Goal: Task Accomplishment & Management: Complete application form

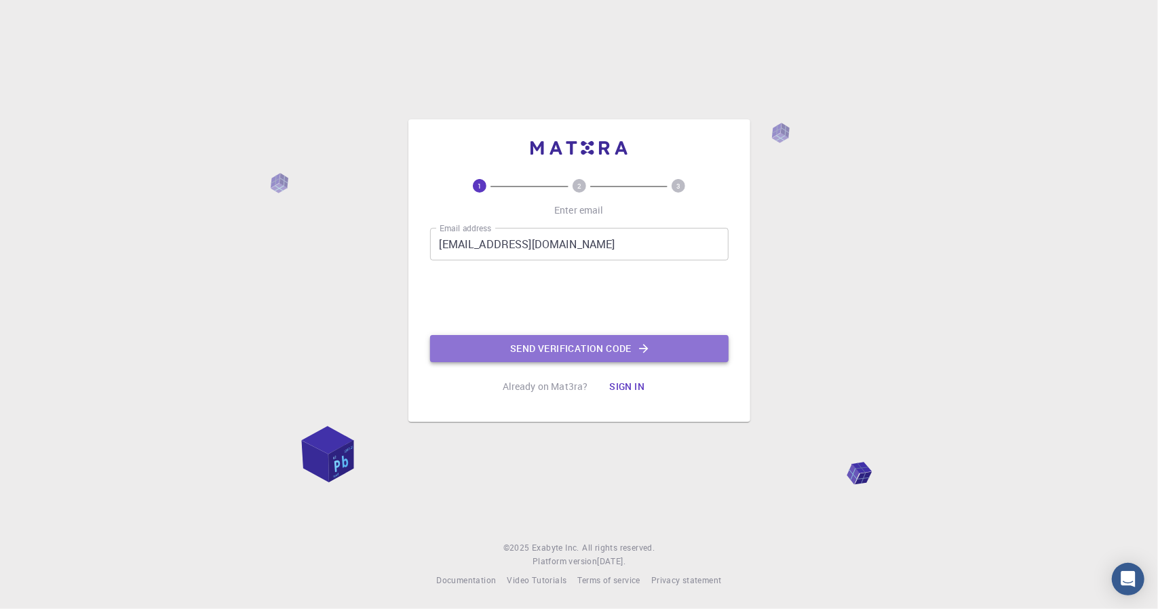
click at [574, 353] on button "Send verification code" at bounding box center [579, 348] width 298 height 27
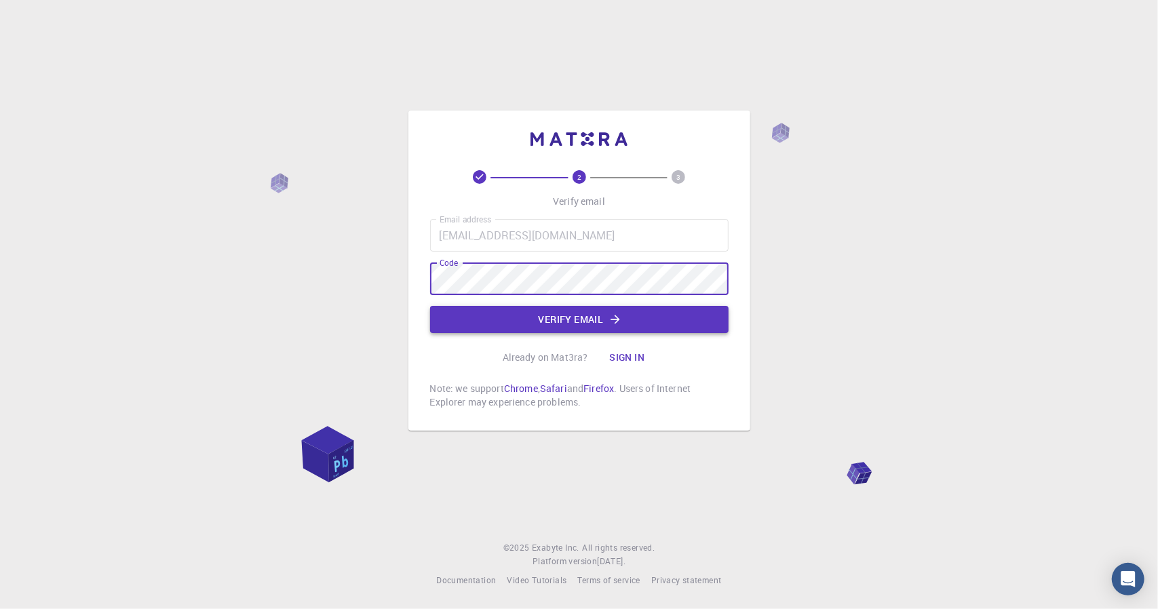
click at [617, 317] on icon "button" at bounding box center [615, 319] width 9 height 9
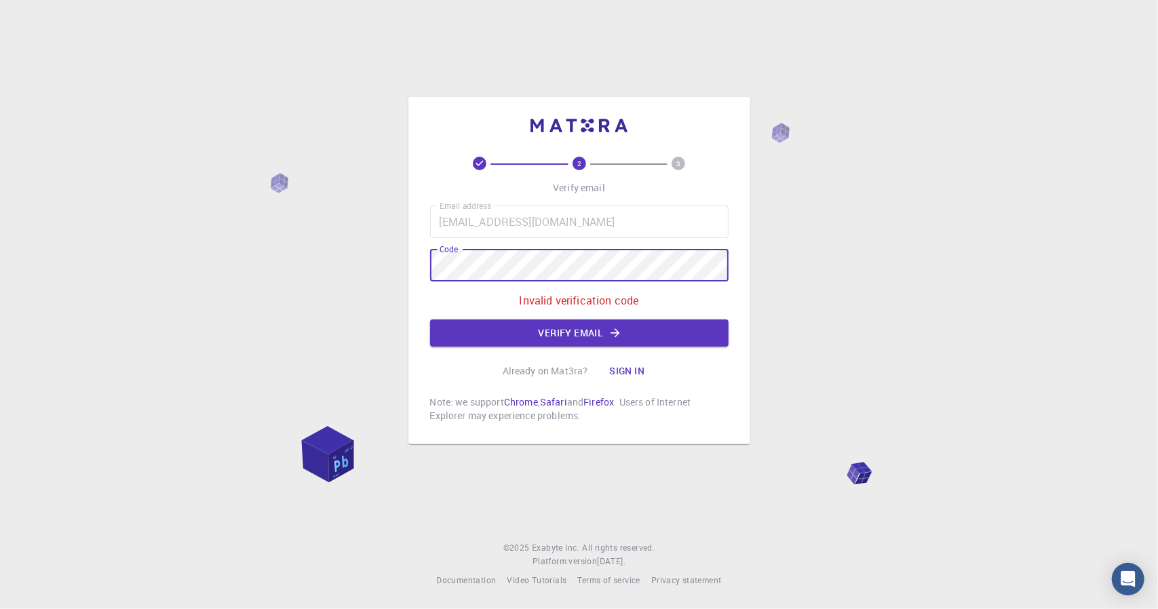
click at [365, 254] on div "2 3 Verify email Email address [EMAIL_ADDRESS][DOMAIN_NAME] Email address Code …" at bounding box center [579, 304] width 1158 height 609
click at [593, 336] on button "Verify email" at bounding box center [579, 332] width 298 height 27
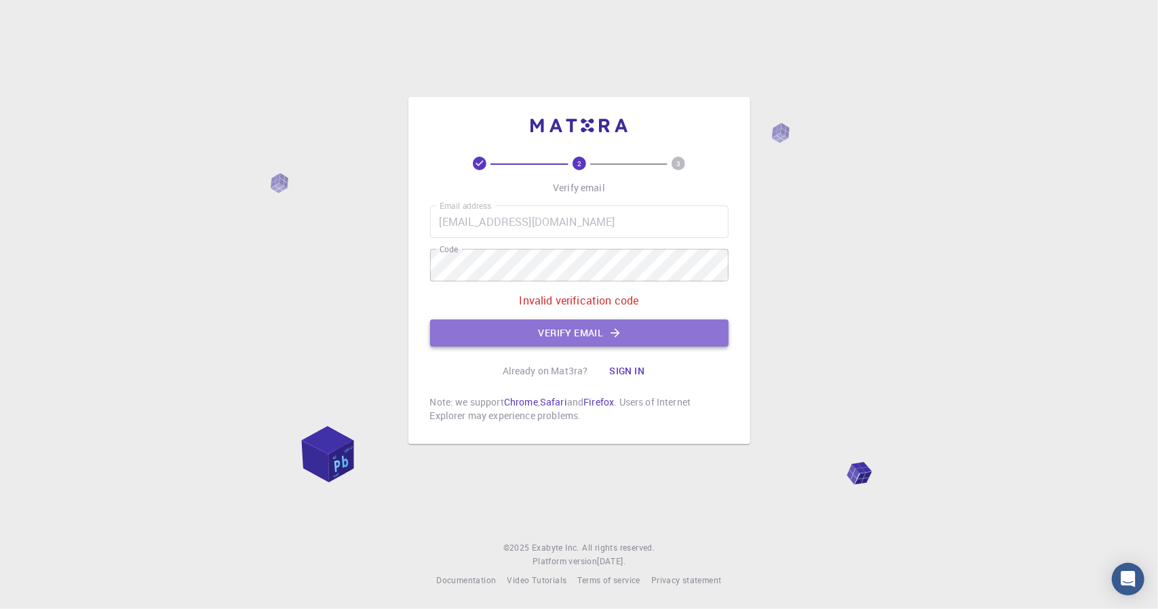
click at [567, 333] on button "Verify email" at bounding box center [579, 332] width 298 height 27
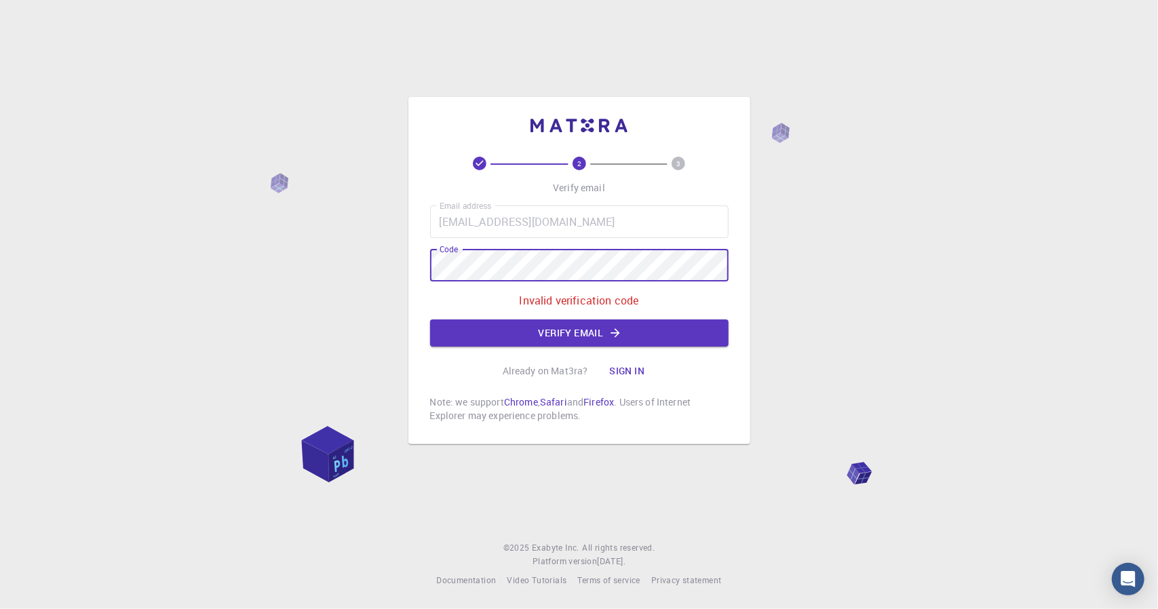
click at [349, 252] on div "2 3 Verify email Email address umermughal0526@gmail.com Email address Code Code…" at bounding box center [579, 304] width 1158 height 609
click at [408, 269] on div "2 3 Verify email Email address umermughal0526@gmail.com Email address Code Code…" at bounding box center [579, 270] width 342 height 347
click at [217, 191] on div "2 3 Verify email Email address umermughal0526@gmail.com Email address Code Code…" at bounding box center [579, 304] width 1158 height 609
click at [619, 328] on icon "button" at bounding box center [615, 333] width 14 height 14
click at [524, 328] on button "Verify email" at bounding box center [579, 332] width 298 height 27
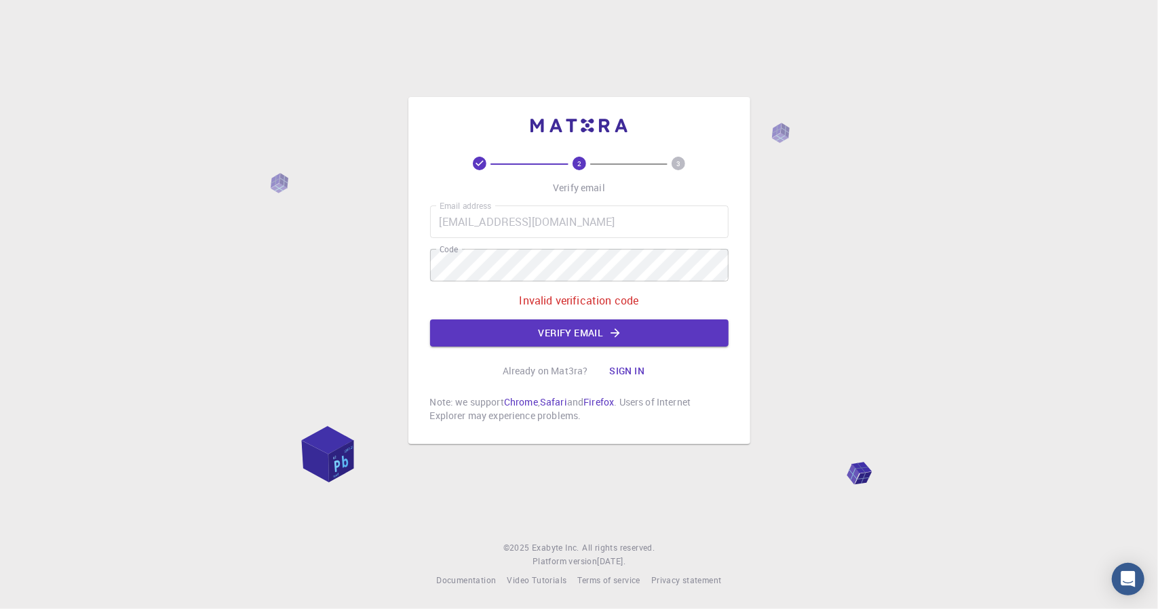
click at [581, 159] on circle at bounding box center [579, 164] width 14 height 14
click at [281, 257] on div "2 3 Verify email Email address umermughal0526@gmail.com Email address Code Code…" at bounding box center [579, 304] width 1158 height 609
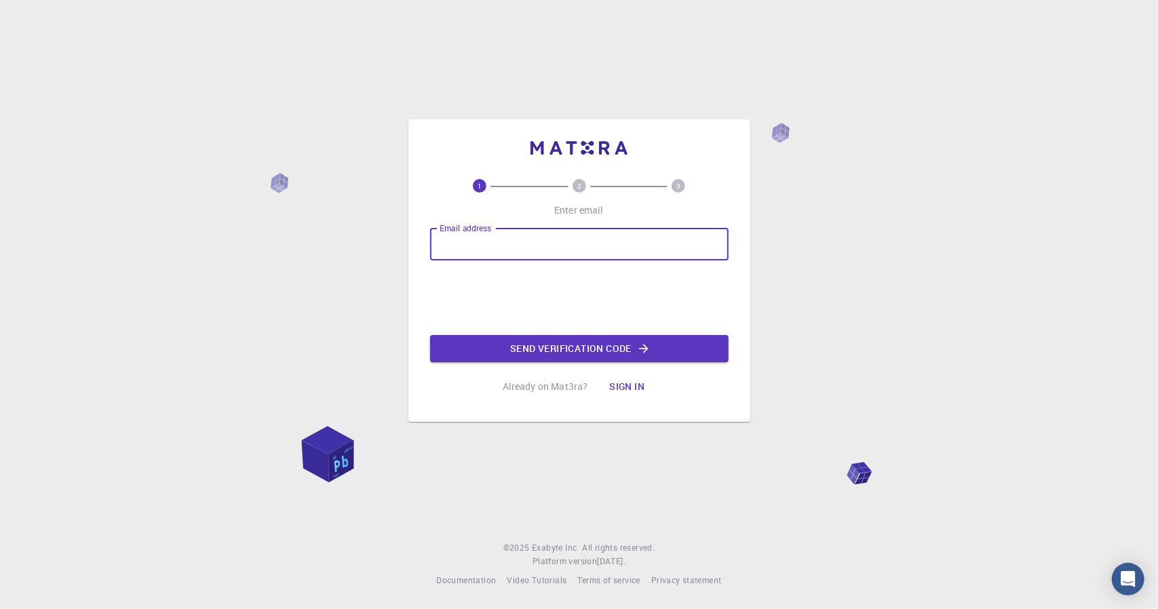
type input "[EMAIL_ADDRESS][DOMAIN_NAME]"
click at [540, 341] on button "Send verification code" at bounding box center [579, 348] width 298 height 27
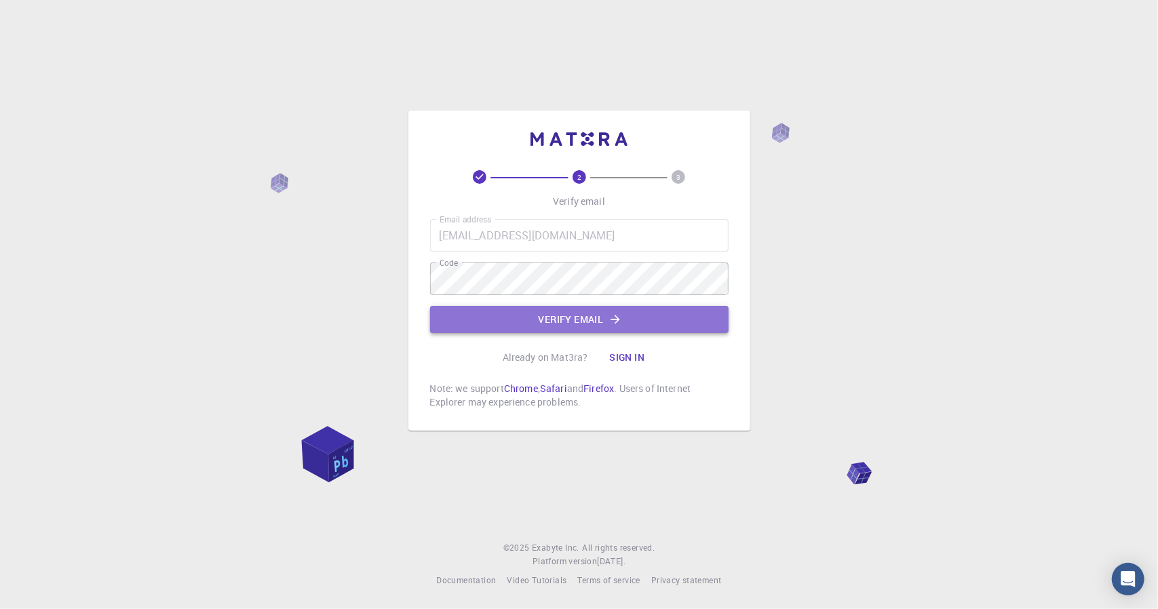
click at [552, 317] on button "Verify email" at bounding box center [579, 319] width 298 height 27
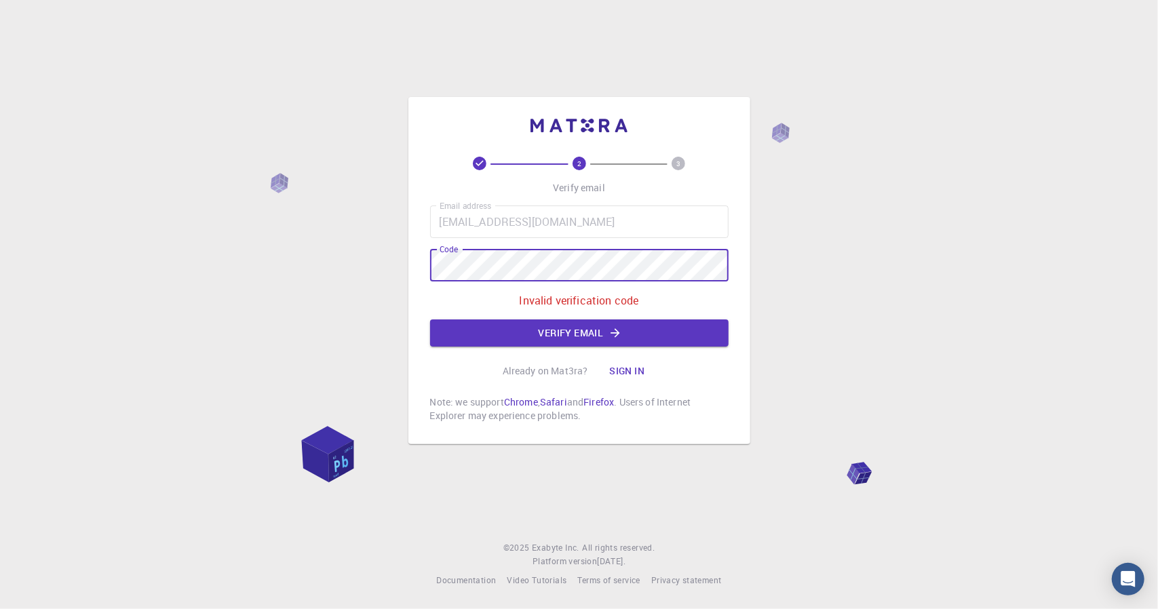
click at [292, 248] on div "2 3 Verify email Email address [EMAIL_ADDRESS][DOMAIN_NAME] Email address Code …" at bounding box center [579, 304] width 1158 height 609
